Goal: Information Seeking & Learning: Find specific fact

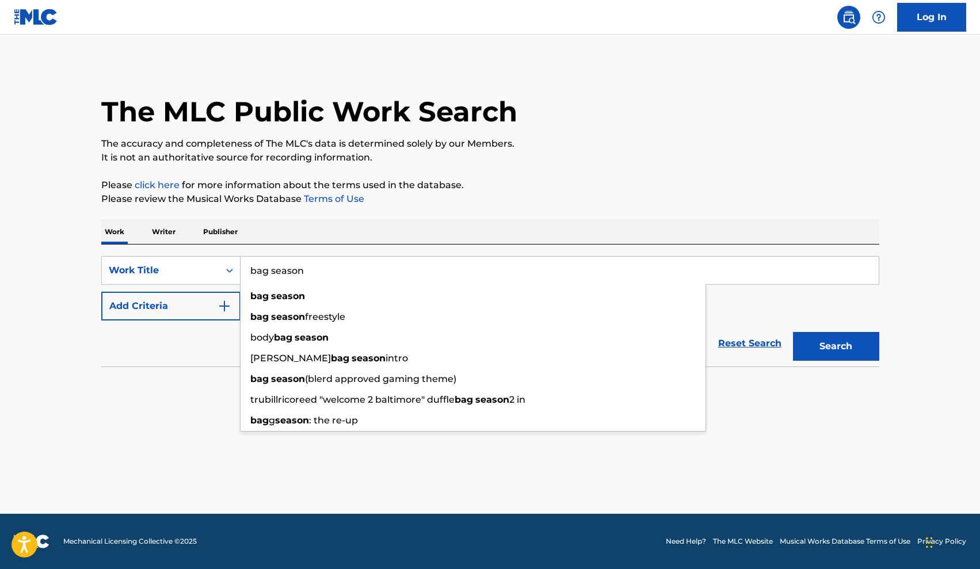
type input "bag season"
click at [269, 246] on div "SearchWithCriteria5d09b595-e3c0-435a-aac3-94facc874bd0 Work Title bag season ba…" at bounding box center [490, 305] width 778 height 122
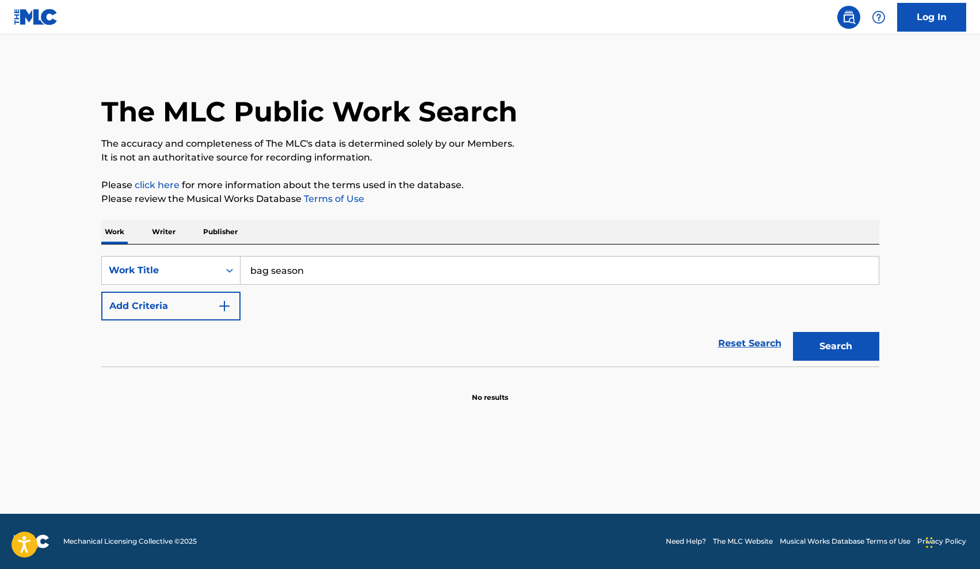
click at [219, 297] on button "Add Criteria" at bounding box center [170, 306] width 139 height 29
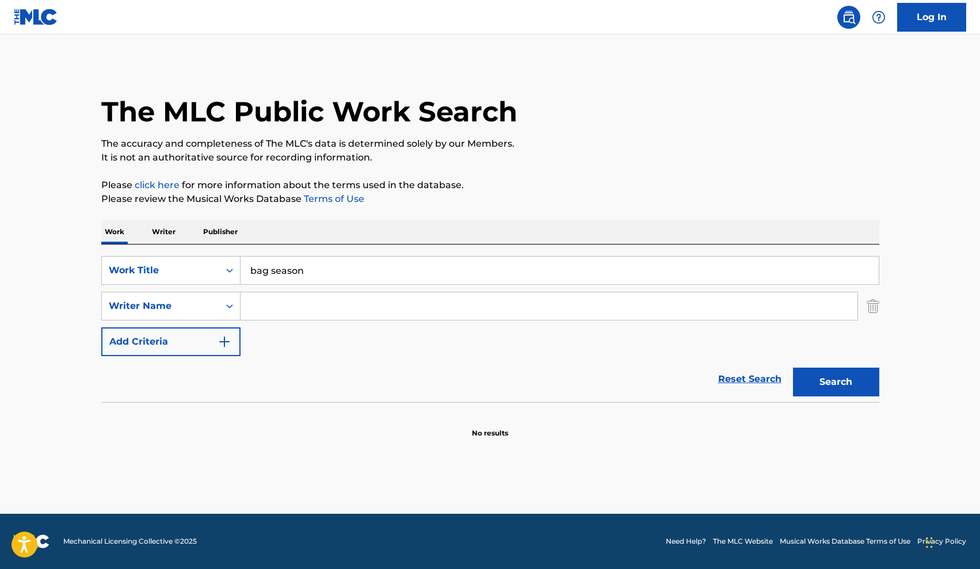
click at [267, 303] on input "Search Form" at bounding box center [548, 306] width 617 height 28
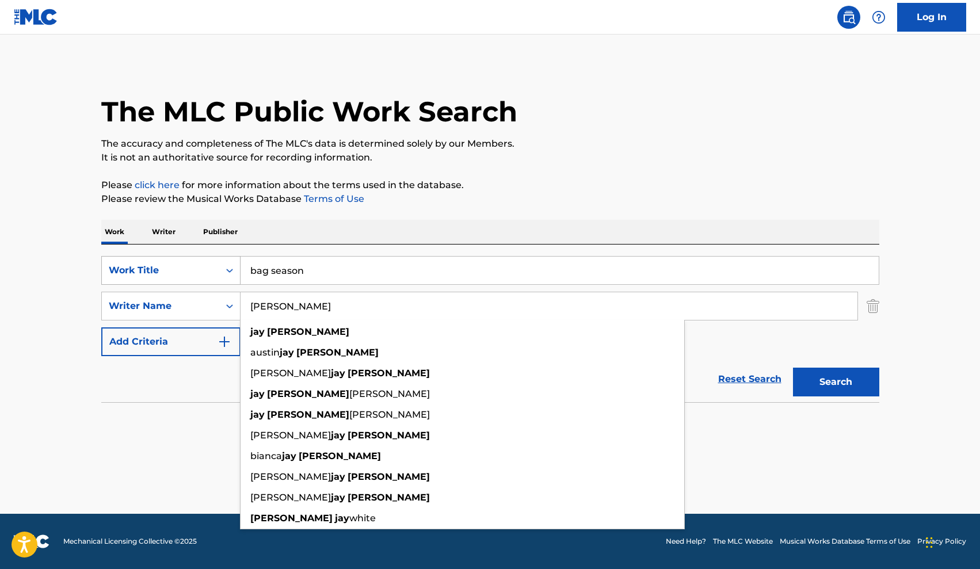
type input "[PERSON_NAME]"
click at [835, 382] on button "Search" at bounding box center [836, 382] width 86 height 29
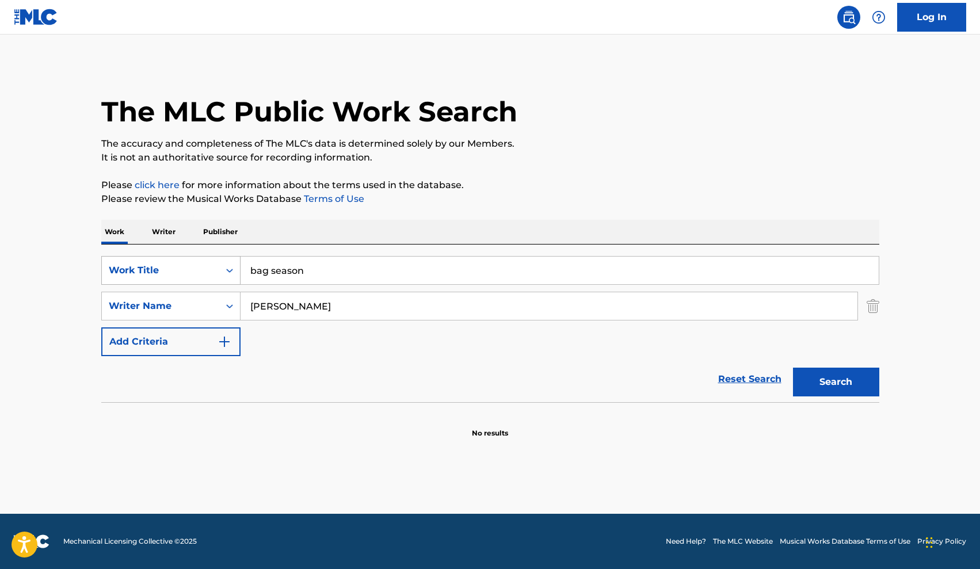
drag, startPoint x: 321, startPoint y: 272, endPoint x: 184, endPoint y: 261, distance: 137.3
click at [184, 261] on div "SearchWithCriteria5d09b595-e3c0-435a-aac3-94facc874bd0 Work Title bag season" at bounding box center [490, 270] width 778 height 29
click at [162, 228] on p "Writer" at bounding box center [163, 232] width 30 height 24
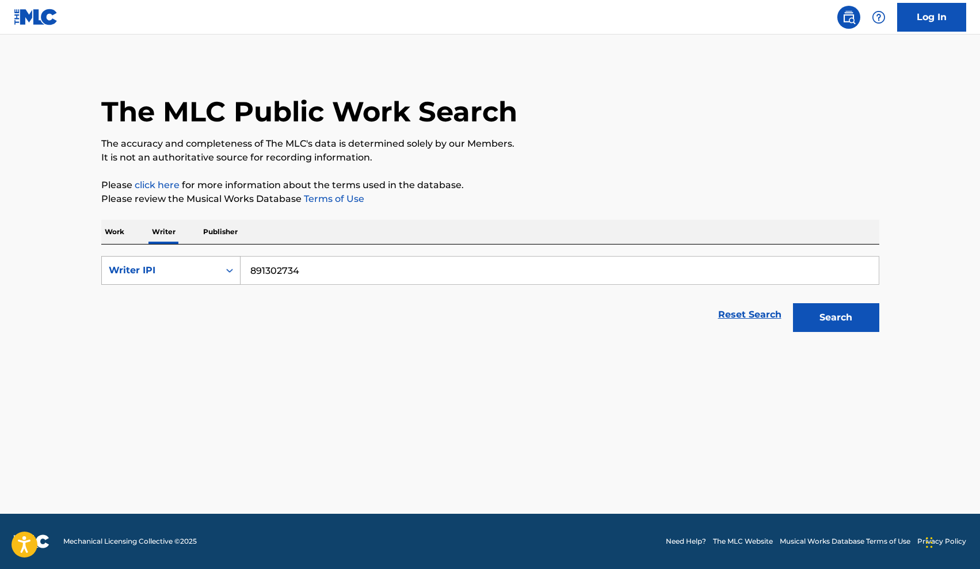
drag, startPoint x: 315, startPoint y: 273, endPoint x: 200, endPoint y: 267, distance: 114.6
click at [200, 267] on div "SearchWithCriteria259ab307-bb64-430d-8b1d-de8fe4aa9adf Writer IPI 891302734" at bounding box center [490, 270] width 778 height 29
click at [112, 230] on p "Work" at bounding box center [114, 232] width 26 height 24
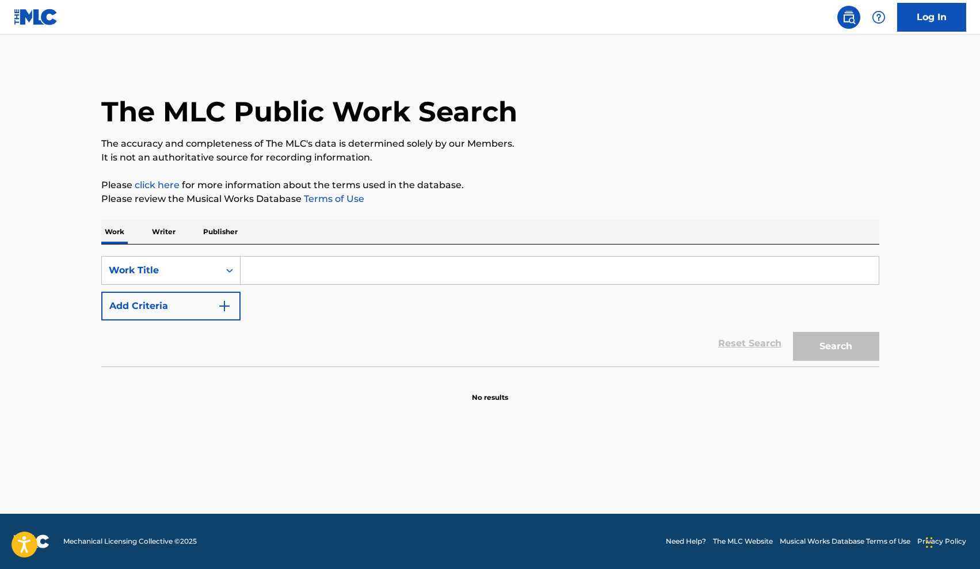
click at [169, 232] on p "Writer" at bounding box center [163, 232] width 30 height 24
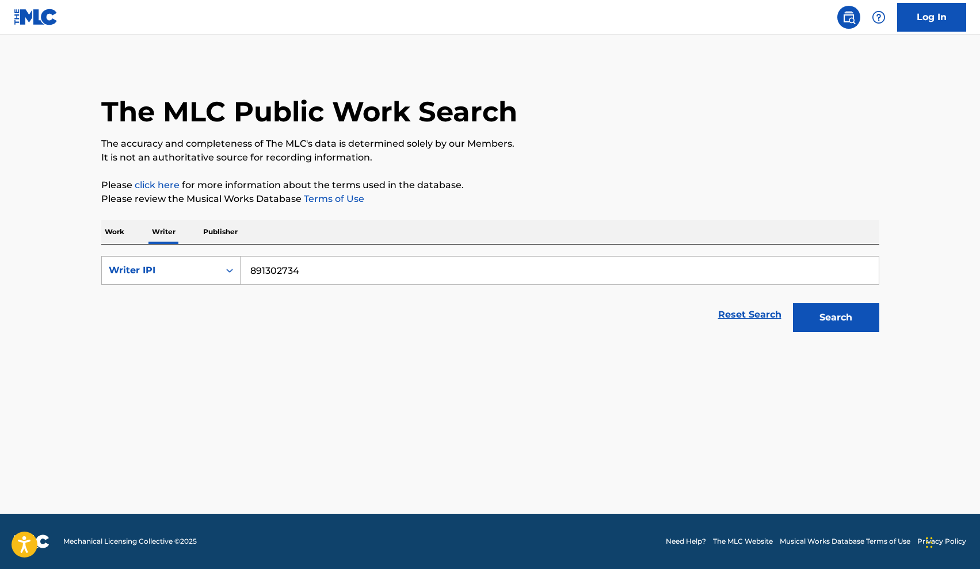
click at [217, 263] on div "Writer IPI" at bounding box center [160, 270] width 117 height 22
click at [187, 300] on div "Writer Name" at bounding box center [171, 299] width 138 height 29
click at [281, 279] on input "Search Form" at bounding box center [559, 271] width 638 height 28
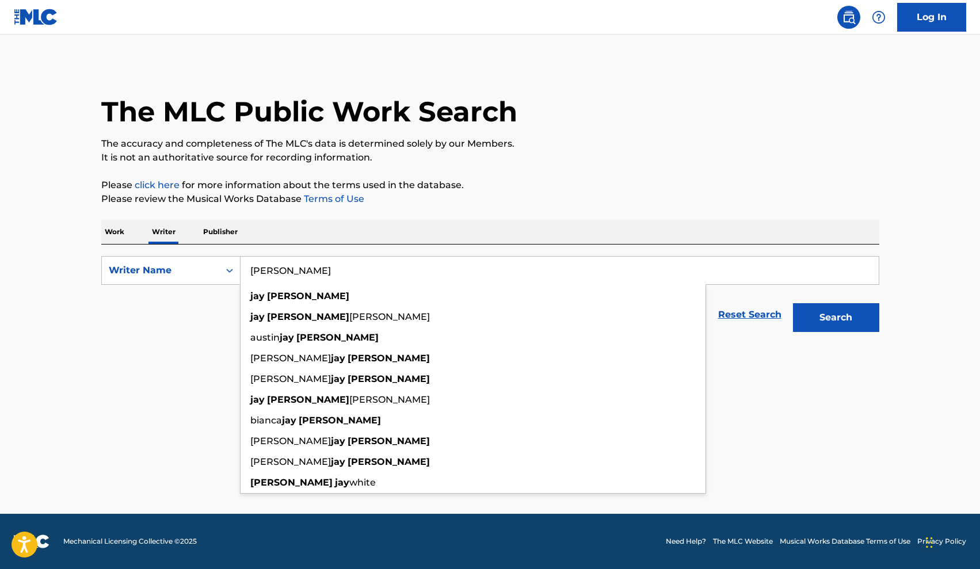
type input "[PERSON_NAME]"
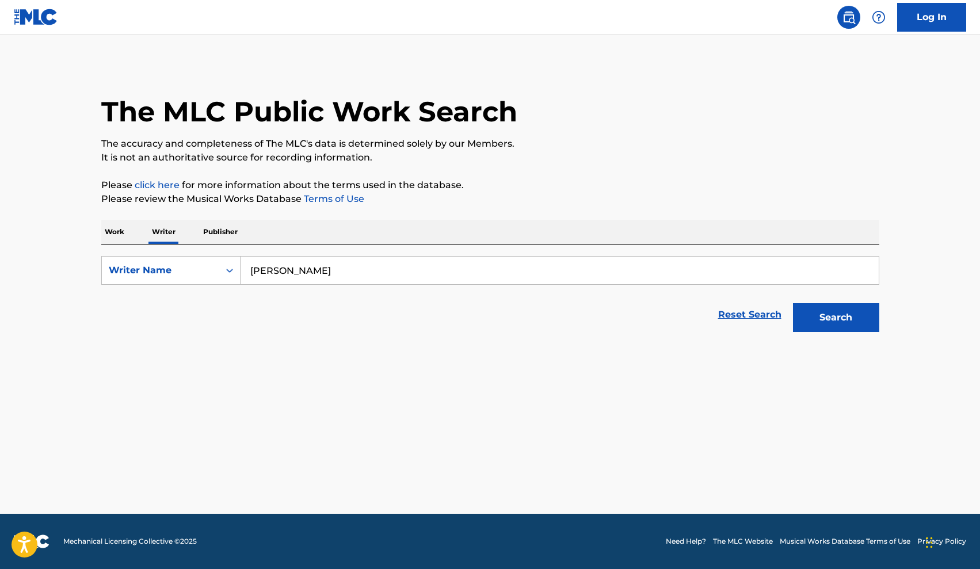
click at [846, 322] on button "Search" at bounding box center [836, 317] width 86 height 29
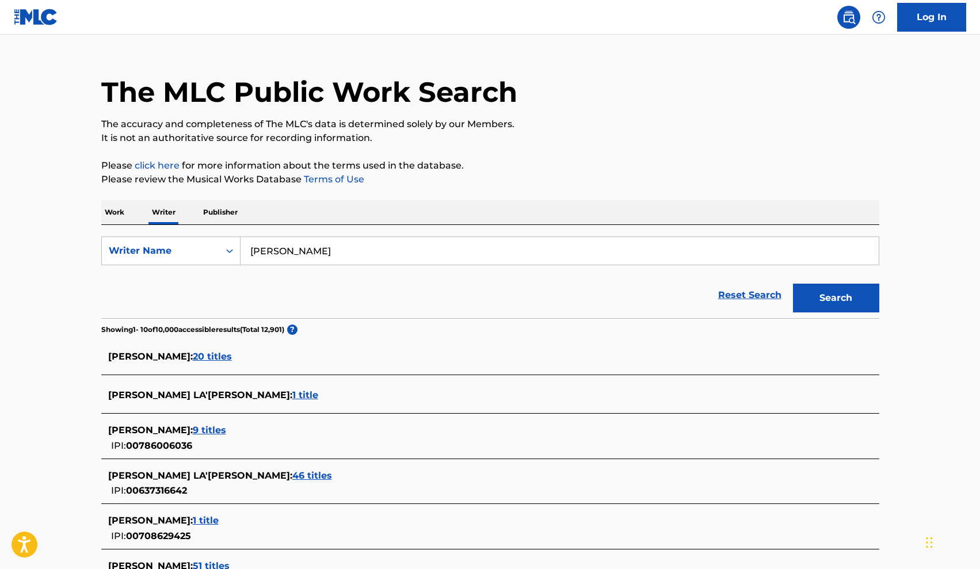
scroll to position [33, 0]
